Goal: Task Accomplishment & Management: Manage account settings

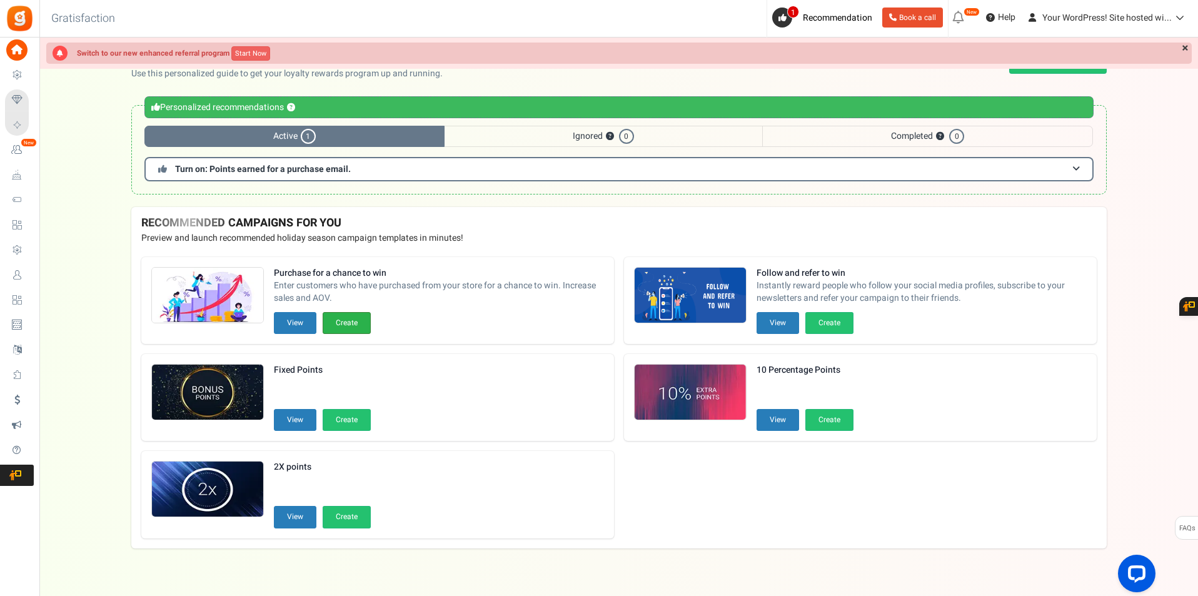
scroll to position [15, 0]
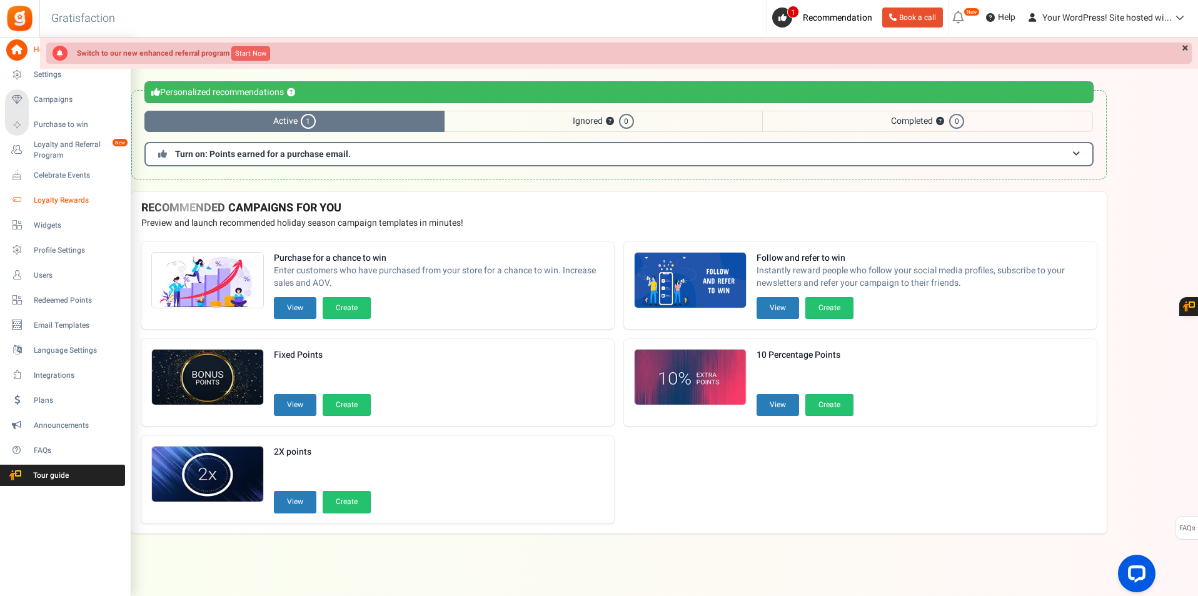
click at [61, 201] on span "Loyalty Rewards" at bounding box center [78, 200] width 88 height 11
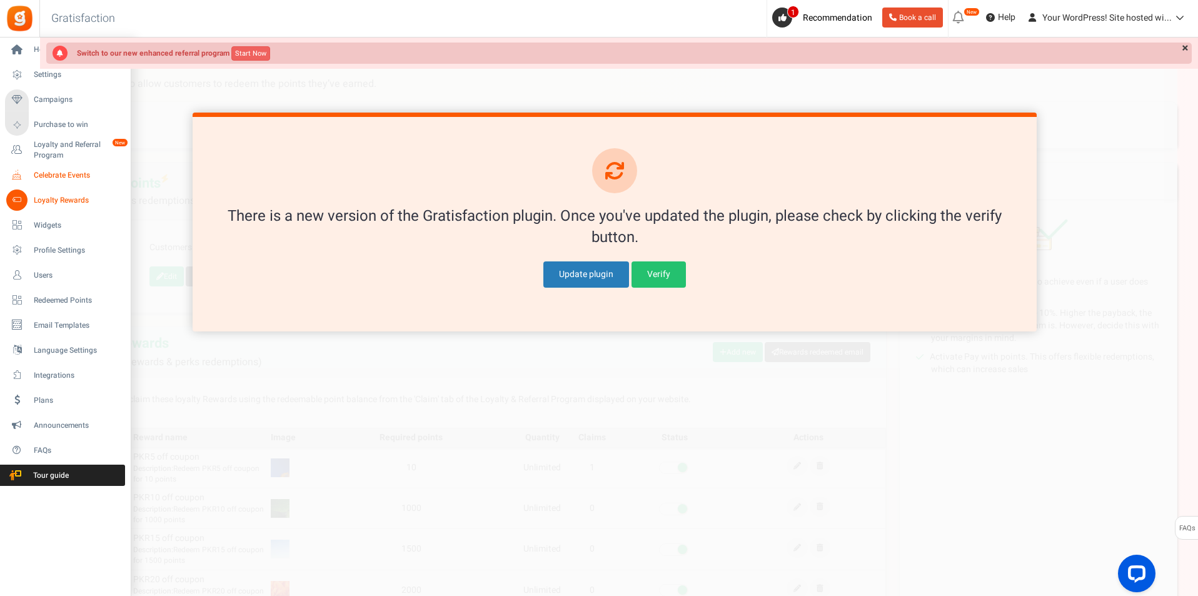
click at [31, 181] on link "Celebrate Events" at bounding box center [65, 174] width 120 height 21
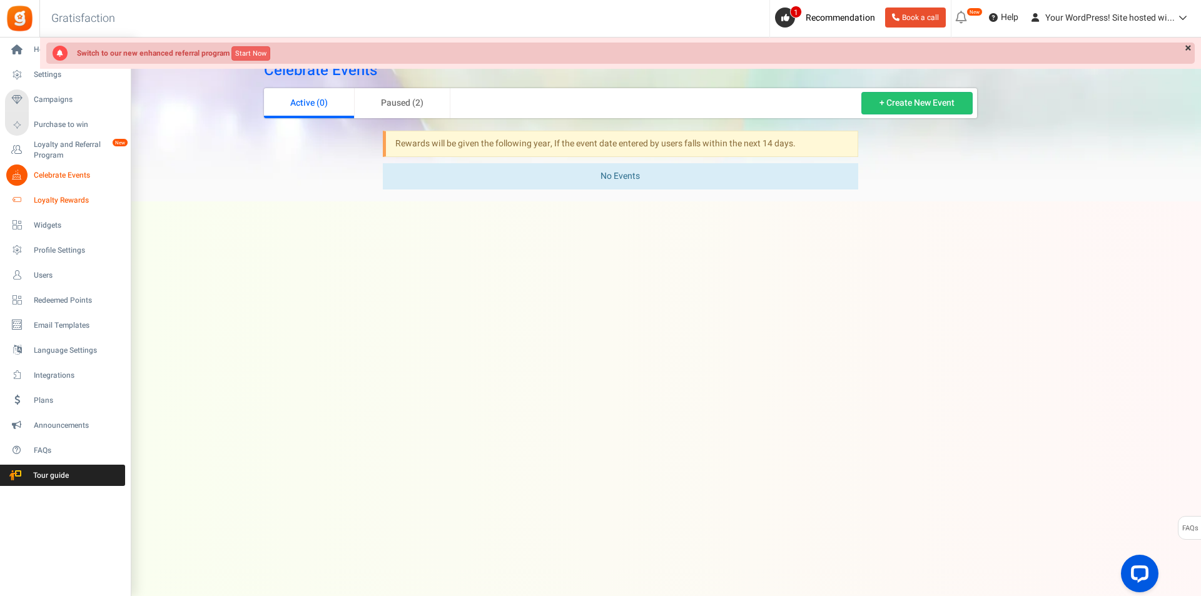
click at [28, 192] on link "Loyalty Rewards" at bounding box center [65, 199] width 120 height 21
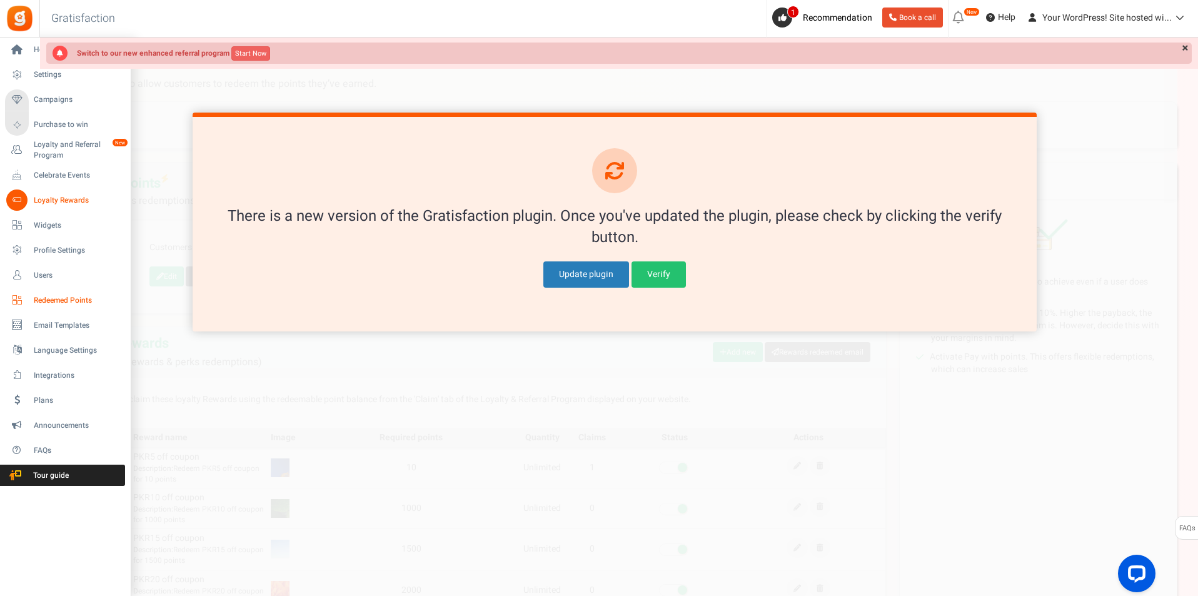
click at [76, 300] on span "Redeemed Points" at bounding box center [78, 300] width 88 height 11
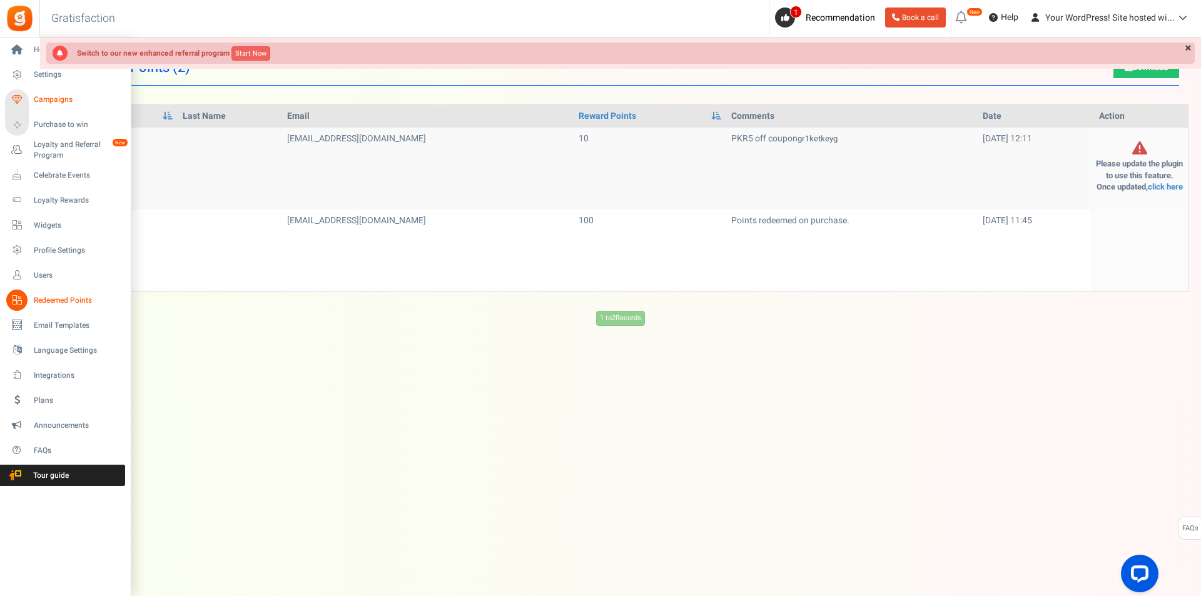
click at [61, 103] on span "Campaigns" at bounding box center [78, 99] width 88 height 11
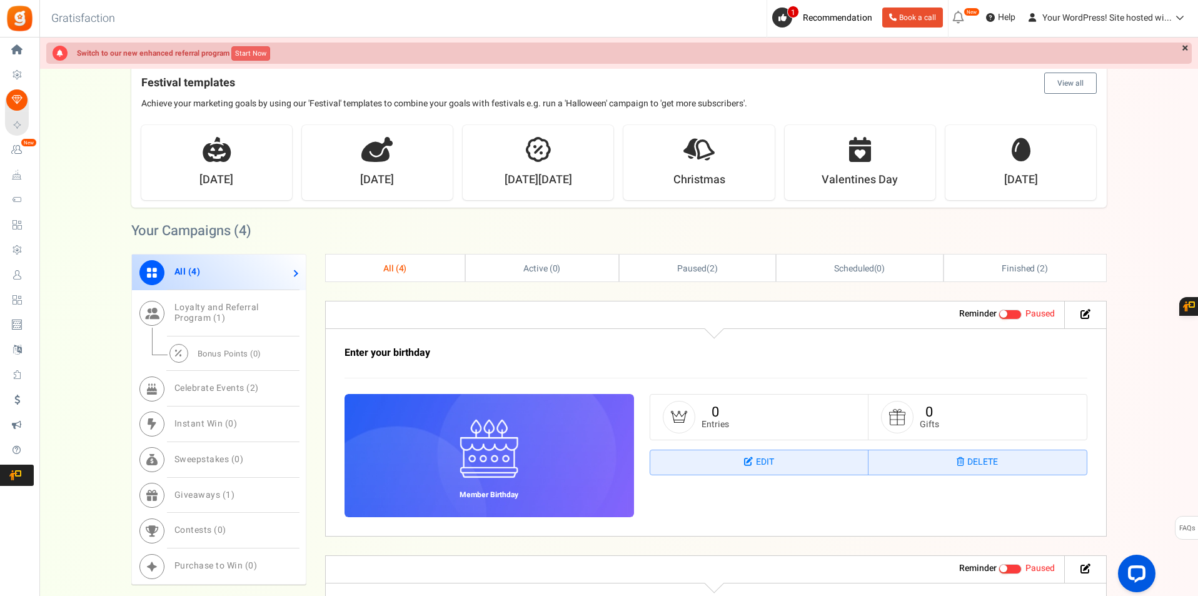
scroll to position [375, 0]
click at [235, 319] on link "Loyalty and Referral Program ( 1 )" at bounding box center [219, 313] width 174 height 46
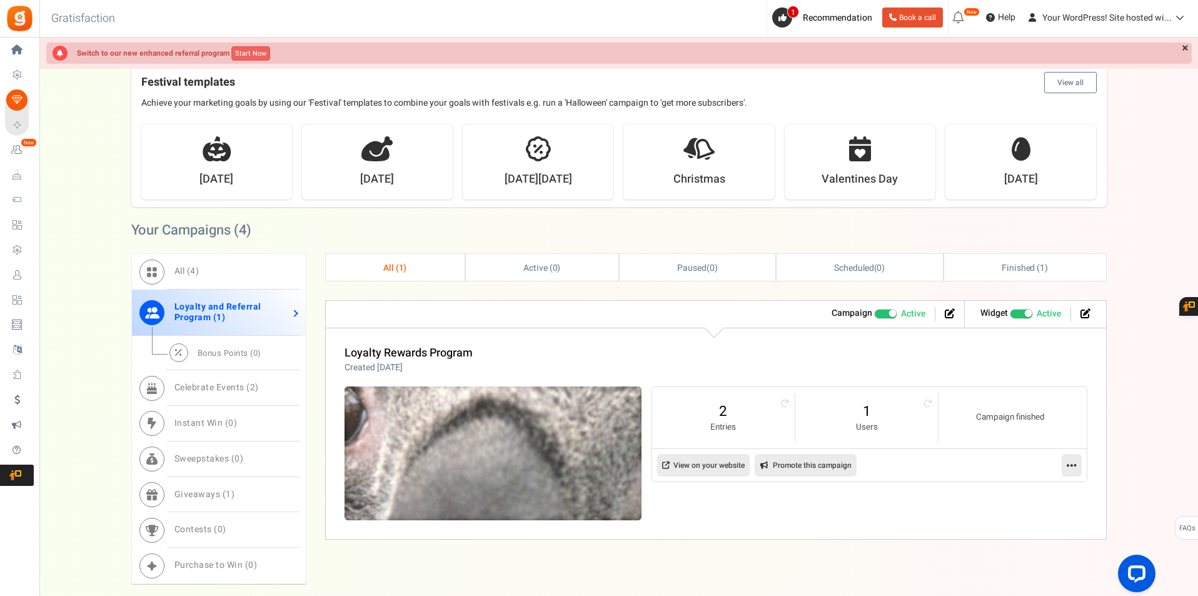
click at [476, 435] on img at bounding box center [493, 453] width 446 height 201
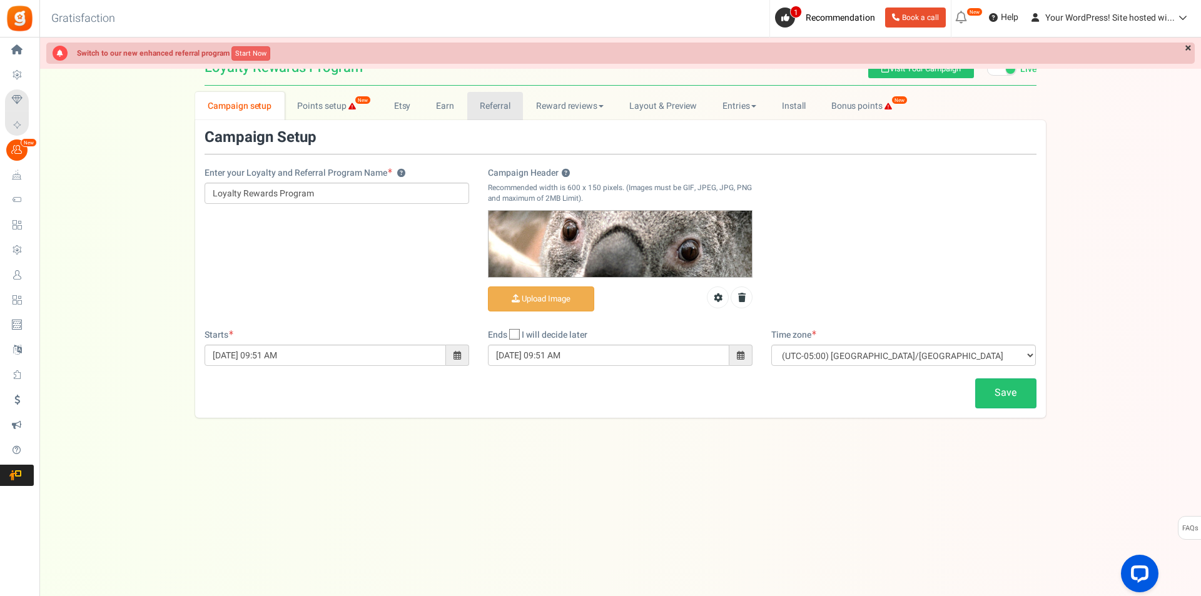
click at [501, 104] on link "Referral" at bounding box center [495, 106] width 56 height 28
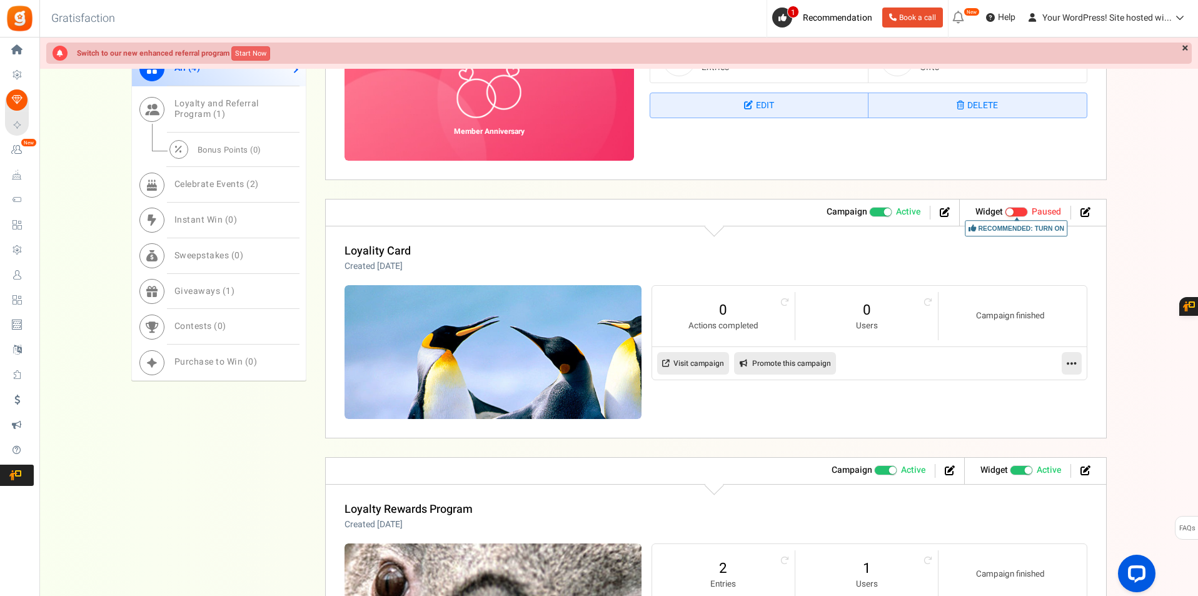
scroll to position [969, 0]
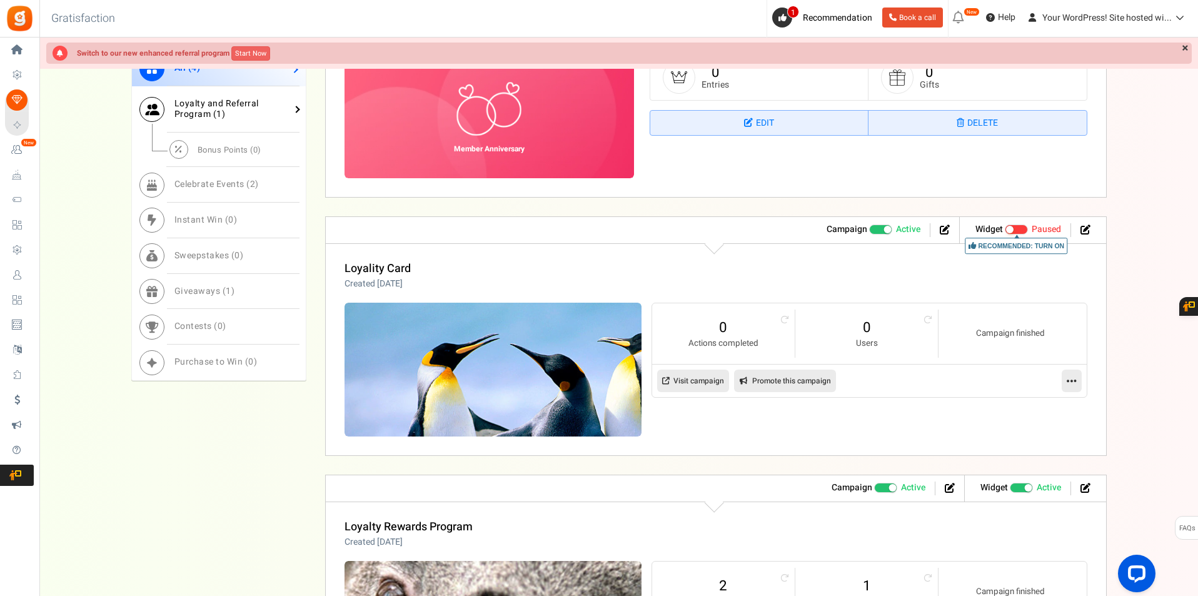
click at [210, 109] on span "Loyalty and Referral Program ( 1 )" at bounding box center [216, 109] width 84 height 24
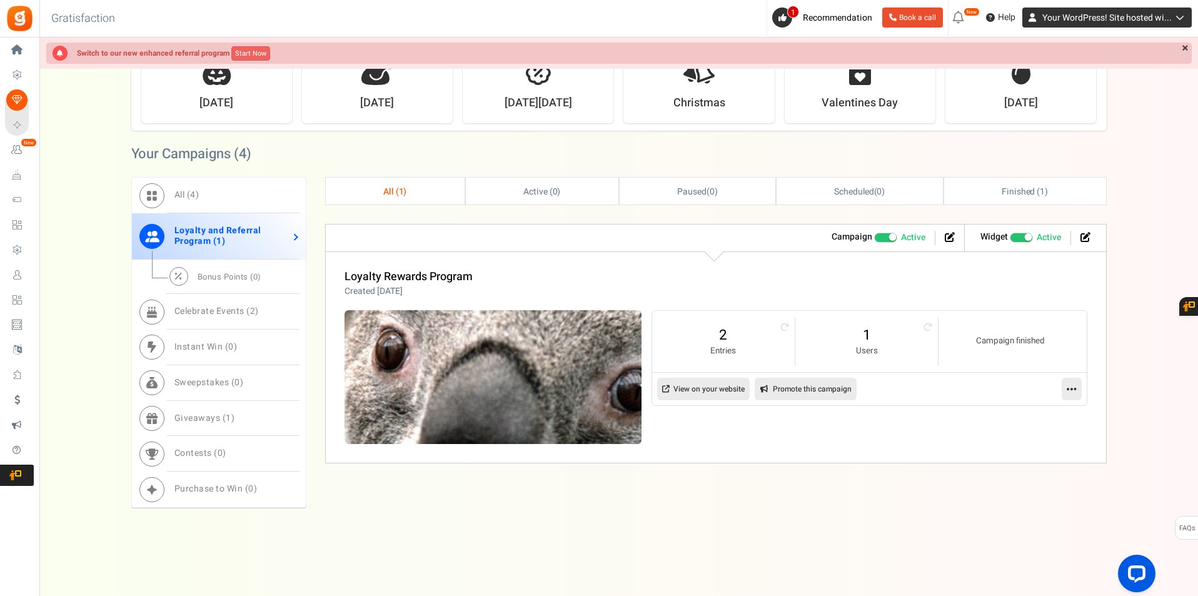
click at [1141, 22] on span "Your WordPress! Site hosted wi..." at bounding box center [1107, 17] width 129 height 13
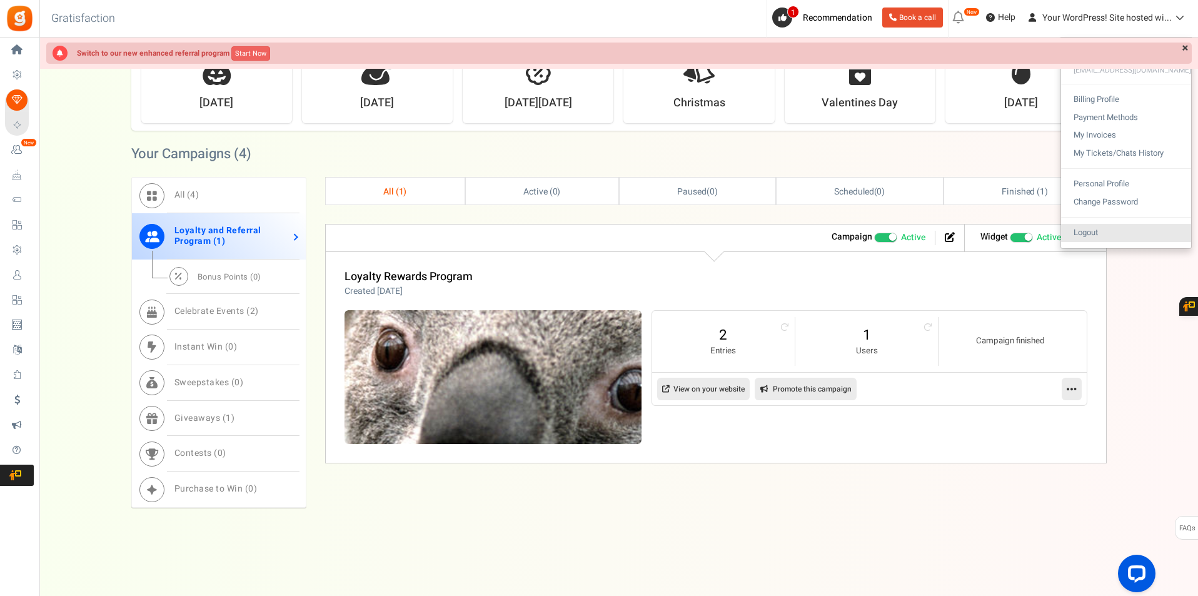
click at [1128, 237] on link "Logout" at bounding box center [1126, 233] width 130 height 18
